Goal: Task Accomplishment & Management: Manage account settings

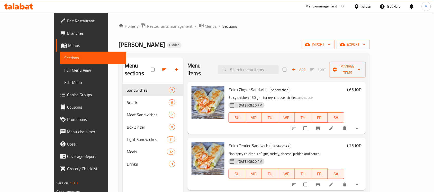
click at [147, 26] on span "Restaurants management" at bounding box center [170, 26] width 46 height 6
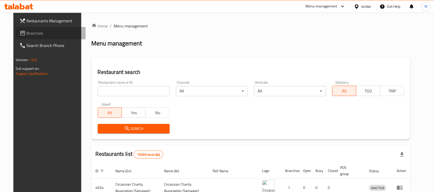
click at [34, 32] on span "Branches" at bounding box center [54, 33] width 55 height 6
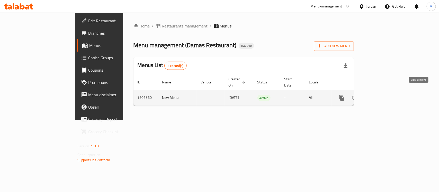
click at [382, 95] on icon "enhanced table" at bounding box center [378, 98] width 6 height 6
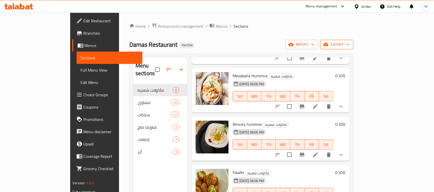
click at [349, 45] on span "export" at bounding box center [336, 44] width 25 height 6
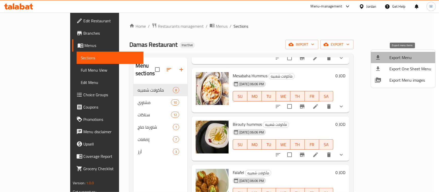
click at [410, 58] on span "Export Menu" at bounding box center [410, 57] width 42 height 6
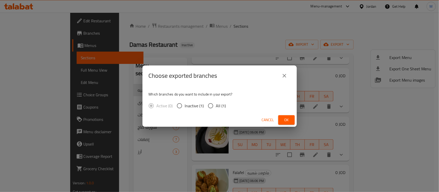
click at [209, 104] on input "All (1)" at bounding box center [210, 105] width 11 height 11
radio input "true"
click at [286, 120] on span "Ok" at bounding box center [286, 120] width 8 height 6
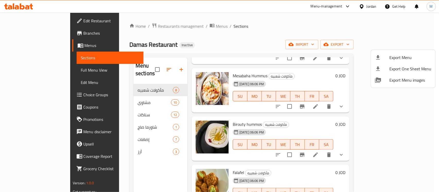
click at [154, 166] on div at bounding box center [219, 96] width 439 height 192
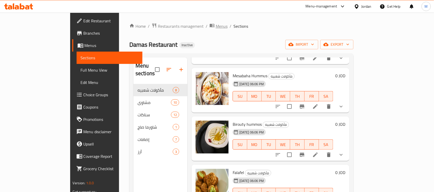
click at [216, 26] on span "Menus" at bounding box center [222, 26] width 12 height 6
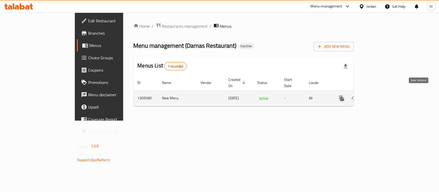
click at [381, 96] on icon "enhanced table" at bounding box center [378, 98] width 5 height 5
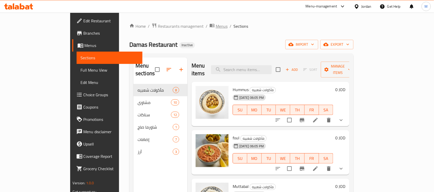
click at [216, 23] on span "Menus" at bounding box center [222, 26] width 12 height 6
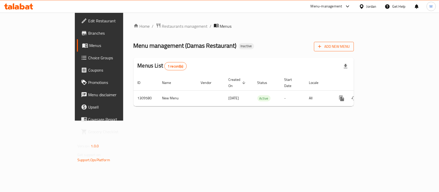
click at [354, 50] on button "Add New Menu" at bounding box center [334, 47] width 40 height 10
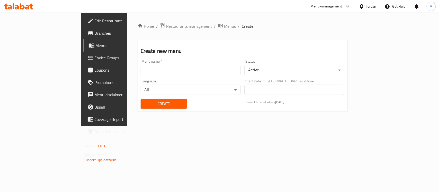
drag, startPoint x: 120, startPoint y: 65, endPoint x: 127, endPoint y: 71, distance: 9.6
click at [141, 65] on input "text" at bounding box center [191, 70] width 100 height 10
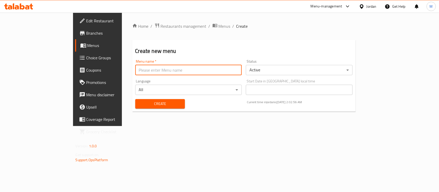
click at [135, 83] on div "Language All ​" at bounding box center [188, 87] width 111 height 20
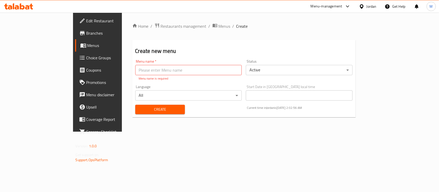
click at [135, 66] on input "text" at bounding box center [188, 70] width 107 height 10
type input "New"
click at [139, 106] on span "Create" at bounding box center [159, 109] width 41 height 6
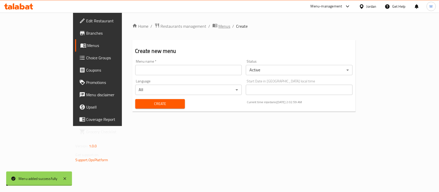
click at [218, 28] on span "Menus" at bounding box center [224, 26] width 12 height 6
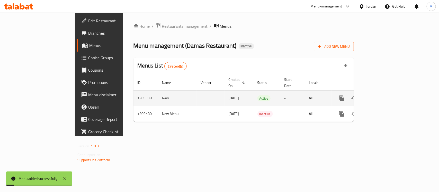
click at [382, 95] on icon "enhanced table" at bounding box center [378, 98] width 6 height 6
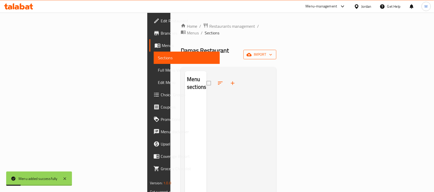
click at [272, 51] on span "import" at bounding box center [259, 54] width 25 height 6
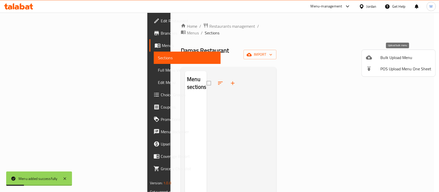
click at [392, 58] on span "Bulk Upload Menu" at bounding box center [405, 57] width 51 height 6
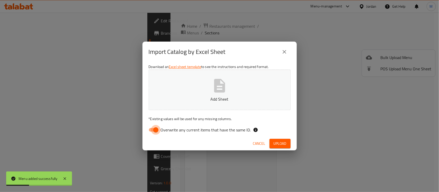
click at [153, 133] on input "Overwrite any current items that have the same ID." at bounding box center [155, 130] width 29 height 10
checkbox input "false"
drag, startPoint x: 245, startPoint y: 48, endPoint x: 261, endPoint y: 88, distance: 43.0
click at [245, 48] on div "Import Catalog by Excel Sheet" at bounding box center [220, 52] width 142 height 12
click at [285, 141] on span "Upload" at bounding box center [279, 144] width 13 height 6
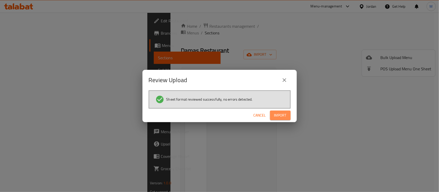
click at [283, 114] on span "Import" at bounding box center [280, 115] width 12 height 6
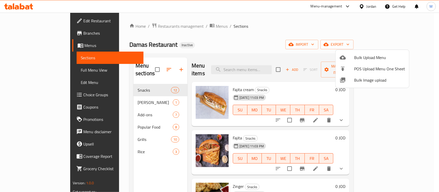
click at [243, 38] on div at bounding box center [219, 96] width 439 height 192
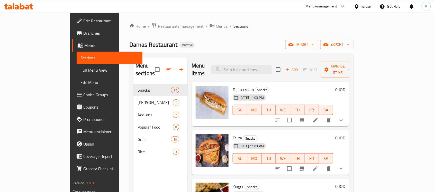
drag, startPoint x: 45, startPoint y: 69, endPoint x: 45, endPoint y: 72, distance: 3.6
click at [81, 69] on span "Full Menu View" at bounding box center [110, 70] width 58 height 6
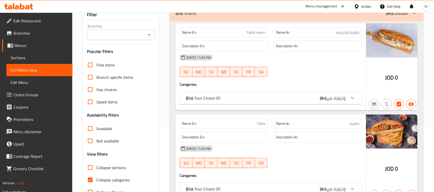
scroll to position [96, 0]
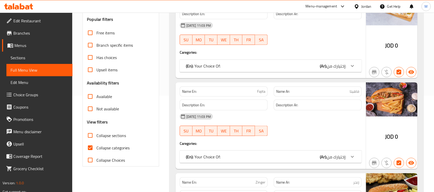
click at [257, 69] on div "(En): Your Choice Of: (Ar): إختيارك من:" at bounding box center [266, 66] width 160 height 6
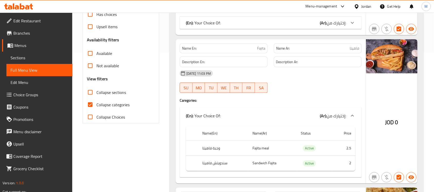
scroll to position [129, 0]
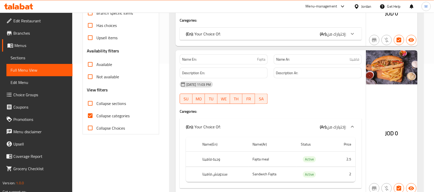
click at [253, 58] on p "Name En: Fajita" at bounding box center [223, 59] width 83 height 5
copy span "Fajita"
click at [260, 55] on div "Name En: Fajita" at bounding box center [224, 59] width 88 height 10
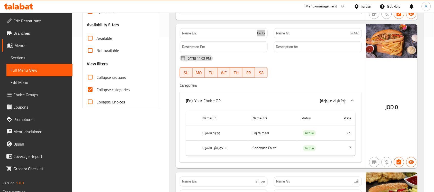
scroll to position [193, 0]
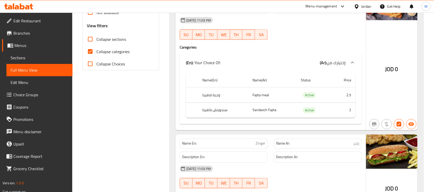
click at [287, 57] on div "(En): Your Choice Of: (Ar): إختيارك من:" at bounding box center [271, 62] width 182 height 16
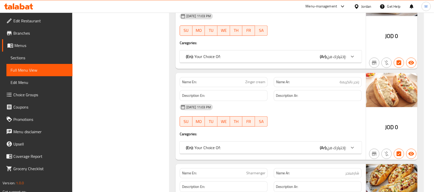
scroll to position [386, 0]
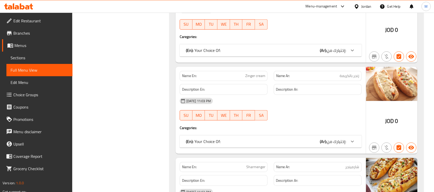
click at [260, 77] on span "Zinger cream" at bounding box center [255, 75] width 20 height 5
copy span "Zinger cream"
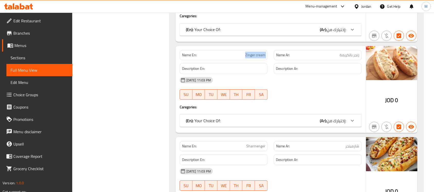
scroll to position [418, 0]
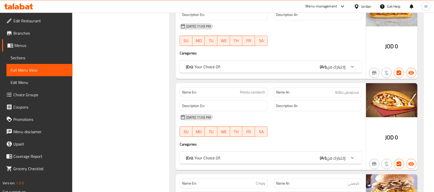
scroll to position [707, 0]
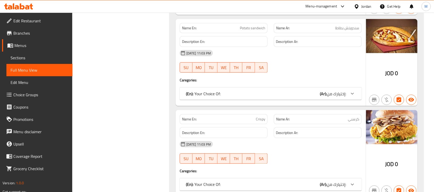
click at [258, 28] on span "Potato sandwich" at bounding box center [252, 27] width 25 height 5
copy span "Potato sandwich"
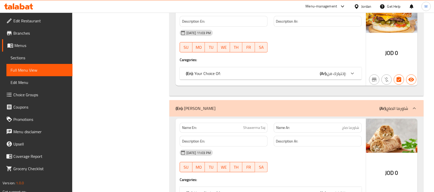
scroll to position [1092, 0]
copy span "Shawerma Saj"
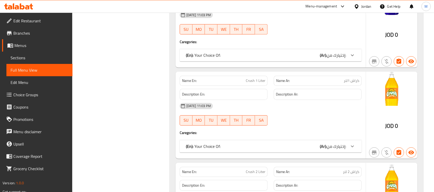
scroll to position [1671, 0]
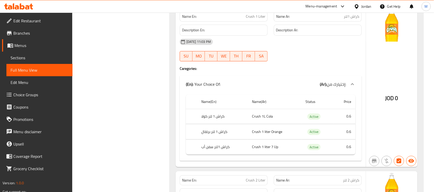
click at [298, 86] on div "(En): Your Choice Of: (Ar): إختيارك من:" at bounding box center [266, 84] width 160 height 6
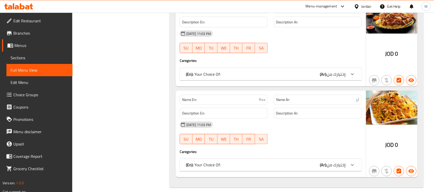
scroll to position [3614, 0]
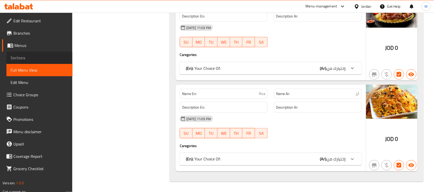
click at [29, 54] on link "Sections" at bounding box center [39, 58] width 66 height 12
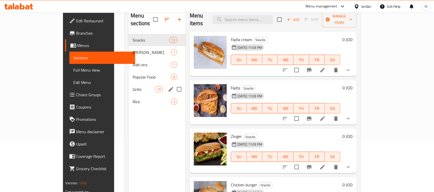
scroll to position [8, 0]
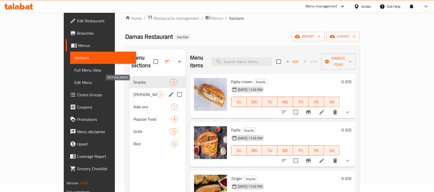
click at [133, 91] on span "[PERSON_NAME]" at bounding box center [144, 94] width 23 height 6
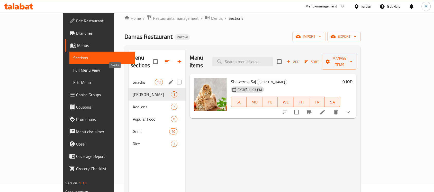
click at [133, 79] on span "Snacks" at bounding box center [144, 82] width 22 height 6
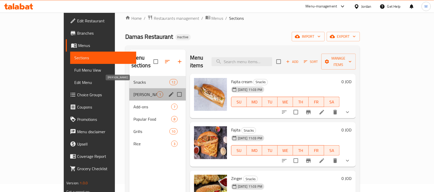
click at [133, 91] on span "[PERSON_NAME]" at bounding box center [144, 94] width 23 height 6
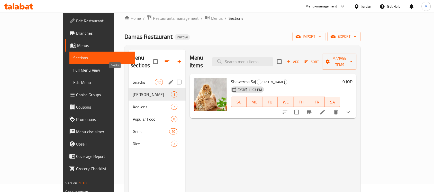
click at [133, 79] on span "Snacks" at bounding box center [144, 82] width 22 height 6
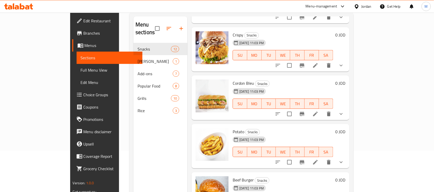
scroll to position [72, 0]
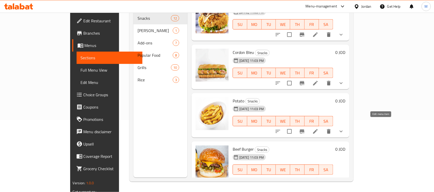
click at [318, 129] on icon at bounding box center [315, 132] width 6 height 6
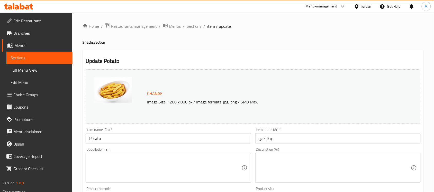
click at [196, 24] on span "Sections" at bounding box center [194, 26] width 15 height 6
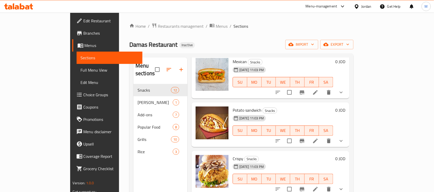
scroll to position [353, 0]
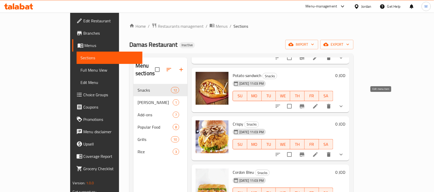
click at [318, 103] on icon at bounding box center [315, 106] width 6 height 6
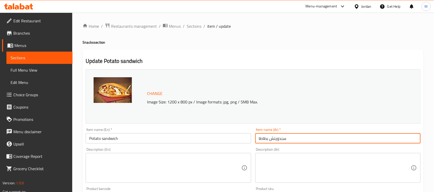
drag, startPoint x: 260, startPoint y: 138, endPoint x: 257, endPoint y: 138, distance: 2.8
click at [257, 138] on input "سندويتش بطاطا" at bounding box center [337, 138] width 165 height 10
type input "سندويتش بطاطس"
click at [178, 138] on input "Potato sandwich" at bounding box center [168, 138] width 165 height 10
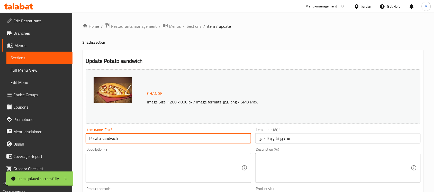
click at [41, 71] on span "Full Menu View" at bounding box center [40, 70] width 58 height 6
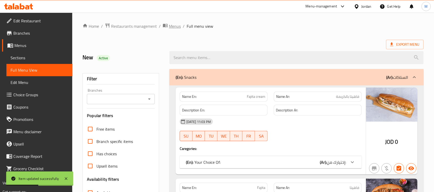
click at [173, 26] on span "Menus" at bounding box center [175, 26] width 12 height 6
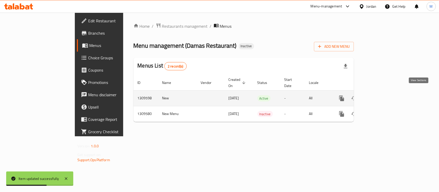
click at [382, 95] on icon "enhanced table" at bounding box center [378, 98] width 6 height 6
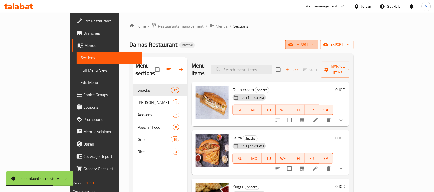
click at [314, 42] on span "import" at bounding box center [301, 44] width 25 height 6
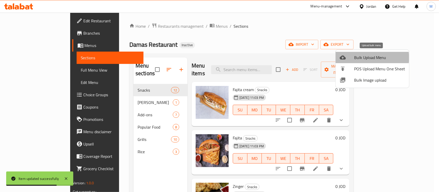
click at [359, 58] on span "Bulk Upload Menu" at bounding box center [379, 57] width 51 height 6
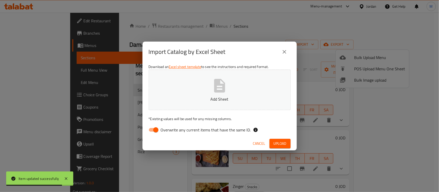
click at [158, 128] on input "Overwrite any current items that have the same ID." at bounding box center [155, 130] width 29 height 10
checkbox input "false"
click at [287, 54] on icon "close" at bounding box center [284, 52] width 6 height 6
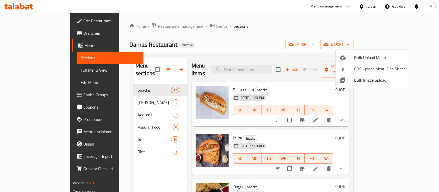
click at [180, 27] on div at bounding box center [219, 96] width 439 height 192
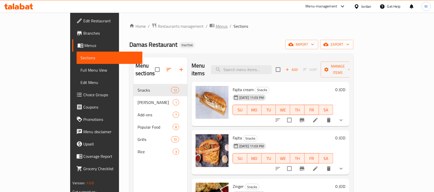
click at [216, 27] on span "Menus" at bounding box center [222, 26] width 12 height 6
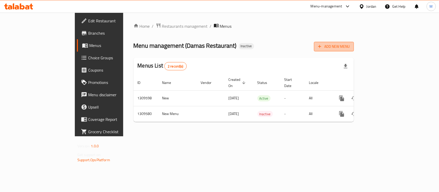
click at [350, 45] on span "Add New Menu" at bounding box center [334, 46] width 32 height 6
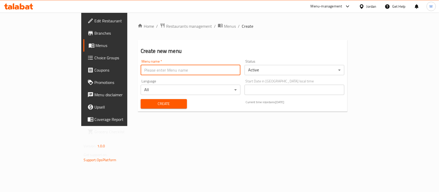
click at [142, 70] on input "text" at bounding box center [191, 70] width 100 height 10
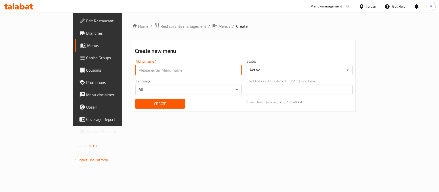
type input "New"
click at [139, 106] on span "Create" at bounding box center [159, 104] width 41 height 6
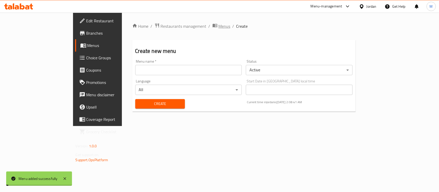
click at [218, 27] on span "Menus" at bounding box center [224, 26] width 12 height 6
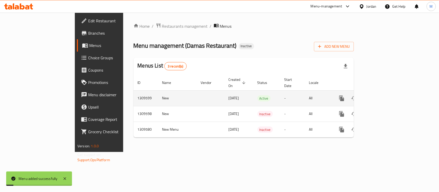
click at [385, 93] on link "enhanced table" at bounding box center [378, 98] width 12 height 12
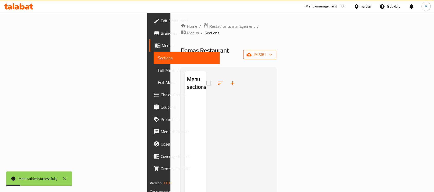
click at [272, 51] on span "import" at bounding box center [259, 54] width 25 height 6
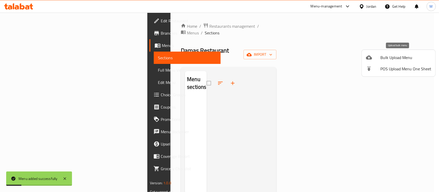
click at [389, 59] on span "Bulk Upload Menu" at bounding box center [405, 57] width 51 height 6
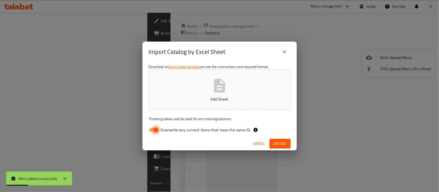
click at [150, 129] on input "Overwrite any current items that have the same ID." at bounding box center [155, 130] width 29 height 10
checkbox input "false"
drag, startPoint x: 241, startPoint y: 46, endPoint x: 256, endPoint y: 91, distance: 47.7
click at [241, 46] on div "Import Catalog by Excel Sheet" at bounding box center [220, 52] width 142 height 12
click at [278, 142] on span "Upload" at bounding box center [279, 144] width 13 height 6
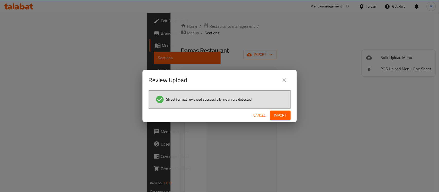
click at [281, 115] on span "Import" at bounding box center [280, 115] width 12 height 6
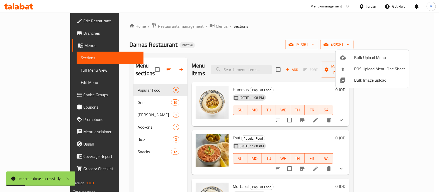
click at [281, 23] on div at bounding box center [219, 96] width 439 height 192
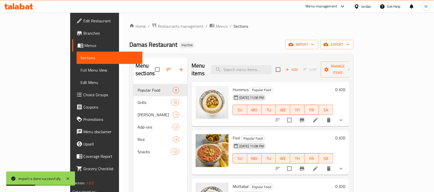
click at [81, 71] on span "Full Menu View" at bounding box center [110, 70] width 58 height 6
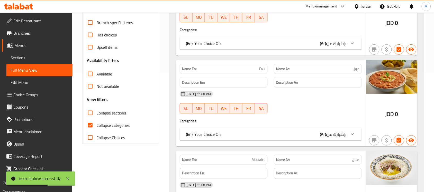
scroll to position [129, 0]
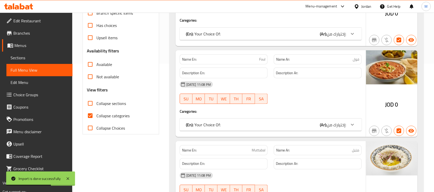
click at [98, 117] on span "Collapse categories" at bounding box center [112, 116] width 33 height 6
click at [96, 117] on input "Collapse categories" at bounding box center [90, 116] width 12 height 12
checkbox input "false"
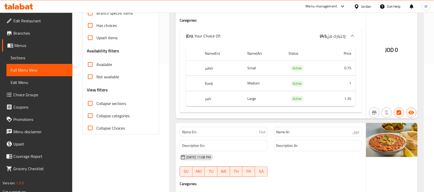
drag, startPoint x: 144, startPoint y: 142, endPoint x: 155, endPoint y: 144, distance: 10.5
click at [31, 24] on span "Edit Restaurant" at bounding box center [40, 21] width 55 height 6
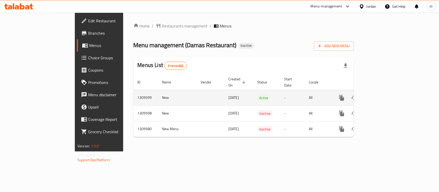
click at [382, 95] on icon "enhanced table" at bounding box center [378, 98] width 6 height 6
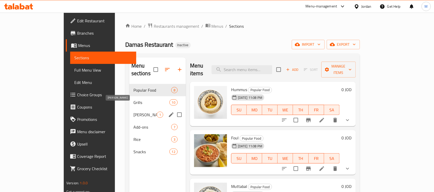
click at [133, 112] on span "[PERSON_NAME]" at bounding box center [144, 115] width 23 height 6
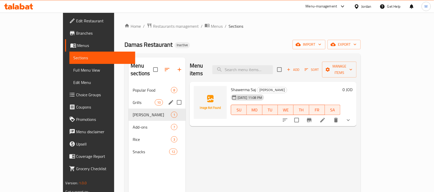
click at [129, 98] on div "Grills 10" at bounding box center [157, 102] width 57 height 12
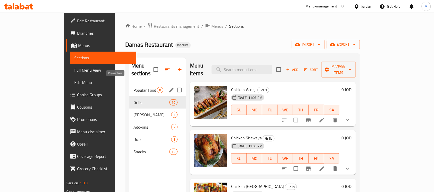
click at [133, 87] on span "Popular Food" at bounding box center [144, 90] width 23 height 6
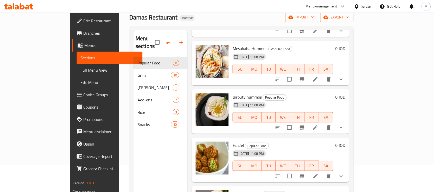
scroll to position [64, 0]
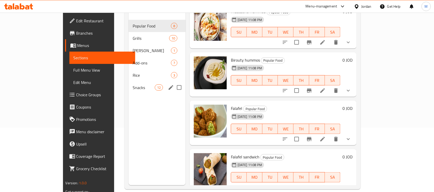
click at [129, 83] on div "Snacks 12" at bounding box center [157, 87] width 57 height 12
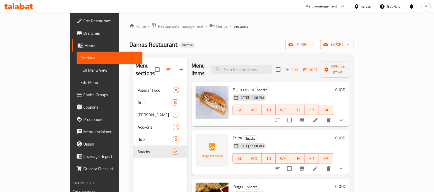
click at [84, 21] on span "Edit Restaurant" at bounding box center [111, 21] width 55 height 6
